Goal: Transaction & Acquisition: Purchase product/service

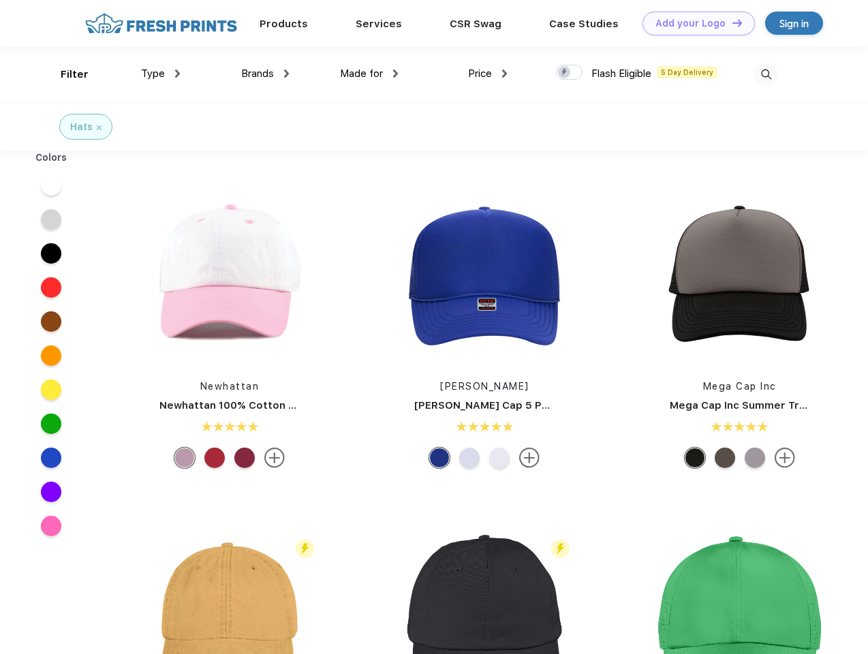
click at [694, 23] on link "Add your Logo Design Tool" at bounding box center [699, 24] width 112 height 24
click at [0, 0] on div "Design Tool" at bounding box center [0, 0] width 0 height 0
click at [731, 22] on link "Add your Logo Design Tool" at bounding box center [699, 24] width 112 height 24
click at [65, 74] on div "Filter" at bounding box center [75, 75] width 28 height 16
click at [161, 74] on span "Type" at bounding box center [153, 73] width 24 height 12
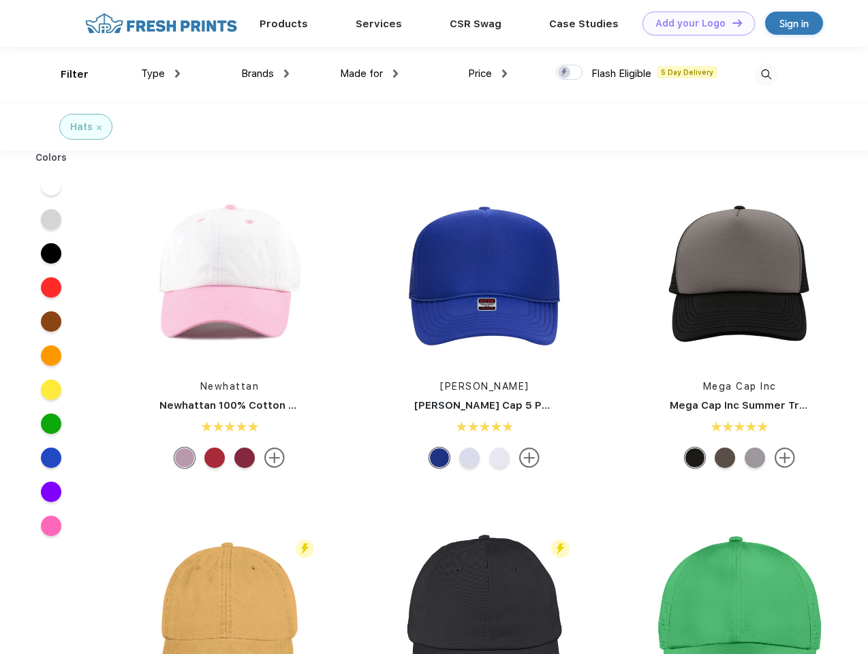
click at [265, 74] on span "Brands" at bounding box center [257, 73] width 33 height 12
click at [369, 74] on span "Made for" at bounding box center [361, 73] width 43 height 12
click at [488, 74] on span "Price" at bounding box center [480, 73] width 24 height 12
click at [570, 73] on div at bounding box center [569, 72] width 27 height 15
click at [565, 73] on input "checkbox" at bounding box center [560, 68] width 9 height 9
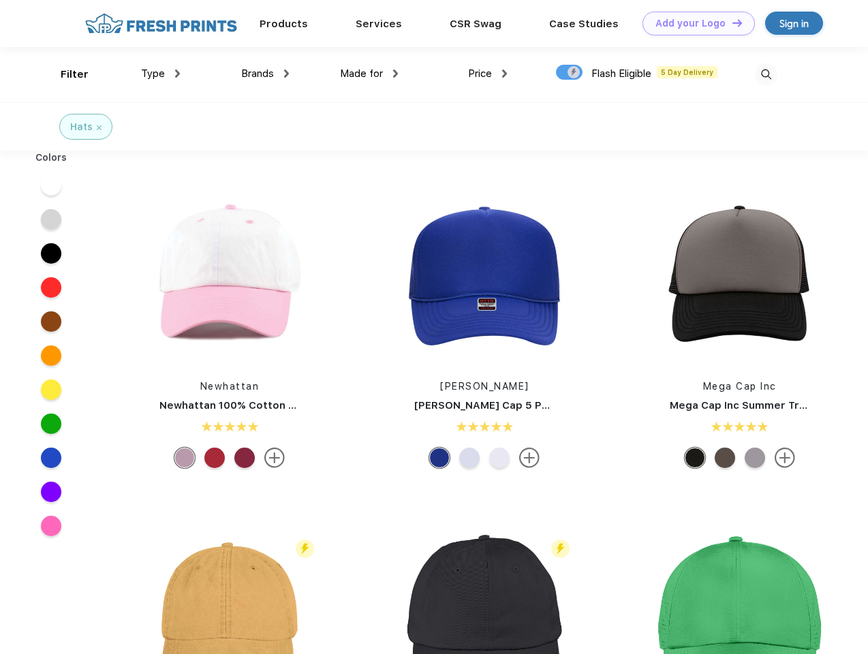
click at [766, 74] on img at bounding box center [766, 74] width 22 height 22
